Goal: Information Seeking & Learning: Learn about a topic

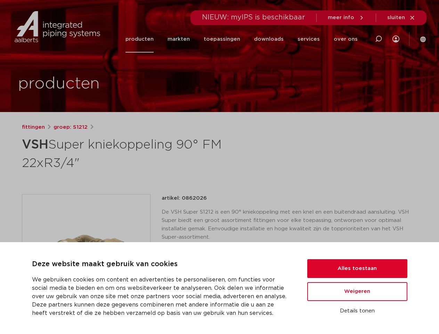
click at [219, 167] on h1 "VSH Super kniekoppeling 90° FM 22xR3/4"" at bounding box center [152, 153] width 261 height 38
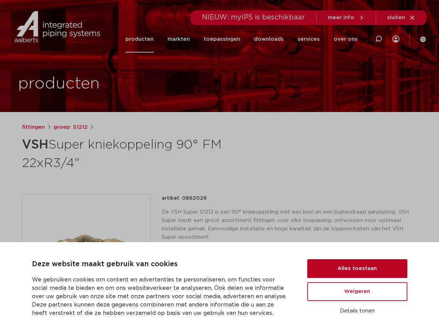
click at [357, 268] on button "Alles toestaan" at bounding box center [357, 268] width 100 height 19
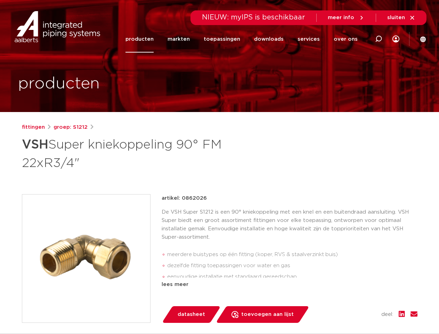
click at [357, 291] on div "artikel: 0862026 De VSH Super S1212 is een 90° kniekoppeling met een knel en ee…" at bounding box center [290, 258] width 256 height 129
click at [357, 311] on div "datasheet toevoegen aan lijst opslaan in my IPS verwijder uit lijst deel:" at bounding box center [292, 314] width 250 height 17
click at [245, 39] on li "toepassingen" at bounding box center [222, 39] width 50 height 27
click at [378, 39] on icon at bounding box center [378, 39] width 8 height 8
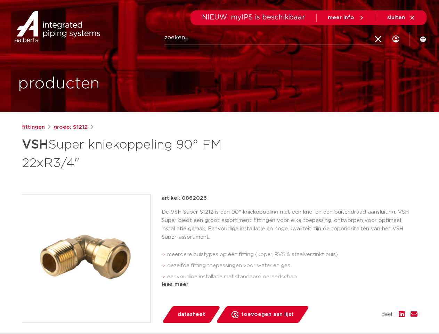
click at [401, 18] on span "sluiten" at bounding box center [396, 17] width 18 height 5
